Goal: Task Accomplishment & Management: Manage account settings

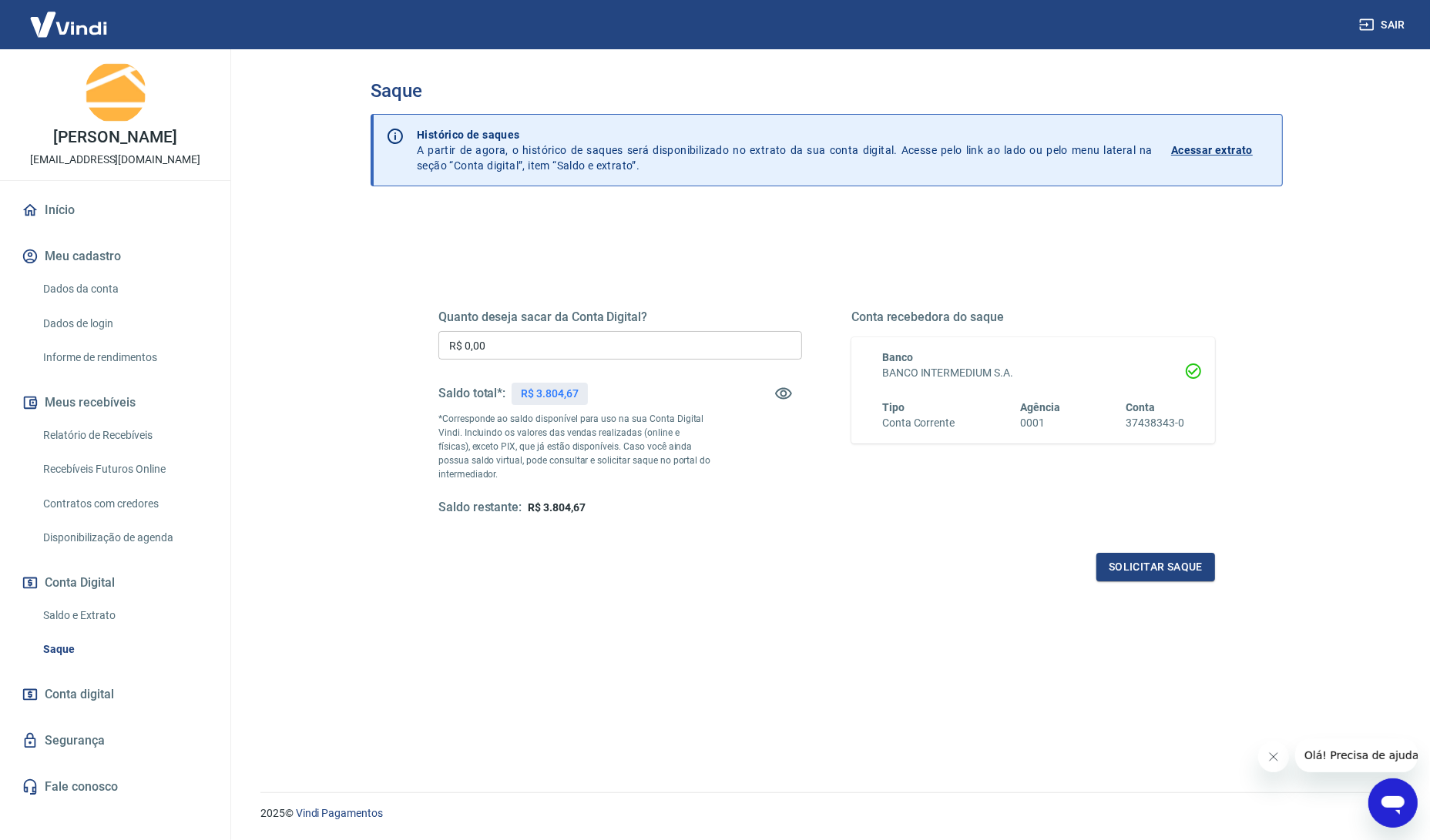
click at [73, 212] on link "Início" at bounding box center [115, 210] width 194 height 34
